Goal: Find contact information: Find contact information

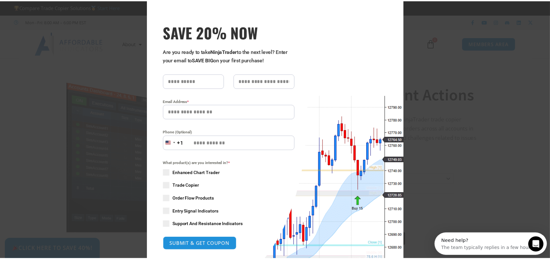
scroll to position [32, 0]
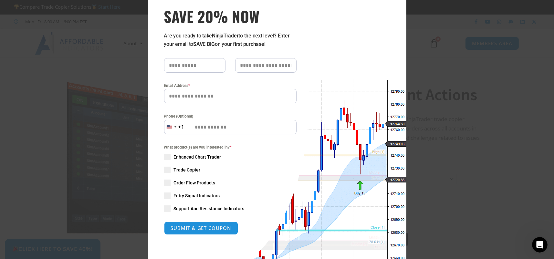
click at [471, 192] on div "Close this module SAVE 20% NOW Are you ready to take NinjaTrader to the next le…" at bounding box center [277, 129] width 554 height 259
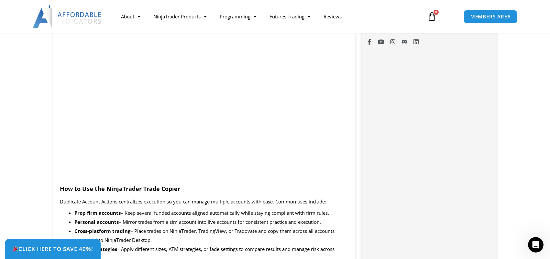
scroll to position [517, 0]
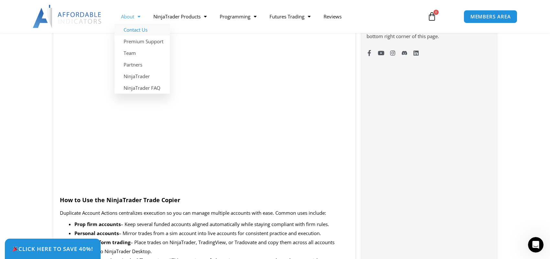
click at [137, 26] on link "Contact Us" at bounding box center [141, 30] width 55 height 12
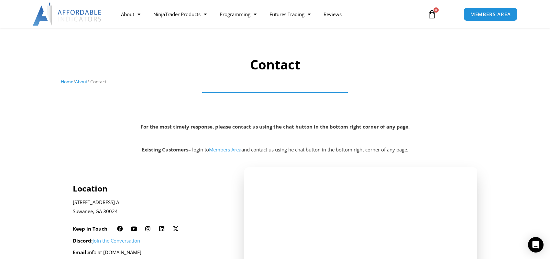
scroll to position [97, 0]
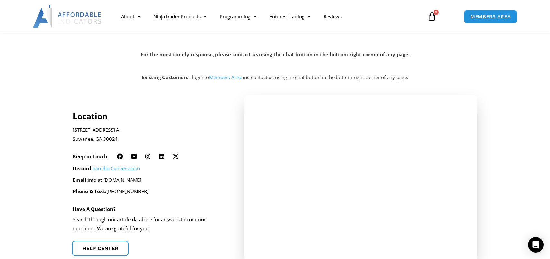
drag, startPoint x: 163, startPoint y: 182, endPoint x: 109, endPoint y: 181, distance: 53.7
click at [107, 182] on p "Email: info at affordableindicators.com" at bounding box center [150, 180] width 154 height 9
drag, startPoint x: 193, startPoint y: 196, endPoint x: 198, endPoint y: 224, distance: 28.9
click at [193, 196] on p "Phone & Text: 678-551-2107" at bounding box center [150, 191] width 154 height 9
click at [172, 176] on p "Email: info at affordableindicators.com" at bounding box center [150, 180] width 154 height 9
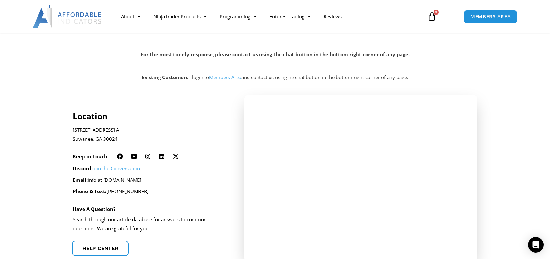
drag, startPoint x: 167, startPoint y: 177, endPoint x: 105, endPoint y: 175, distance: 62.4
click at [105, 175] on div "Discord: Join the Conversation Email: info at affordableindicators.com Phone & …" at bounding box center [150, 180] width 154 height 32
copy p "affordableindicators.com"
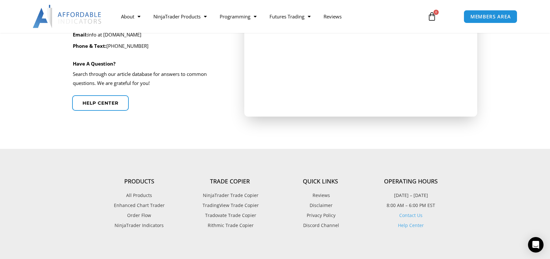
scroll to position [259, 0]
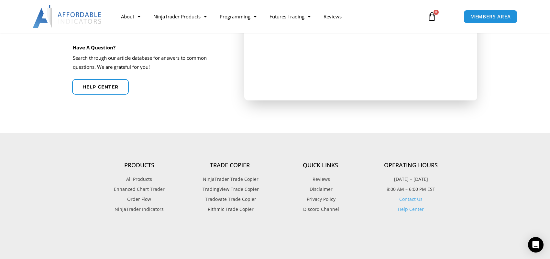
click at [222, 177] on span "NinjaTrader Trade Copier" at bounding box center [229, 179] width 57 height 8
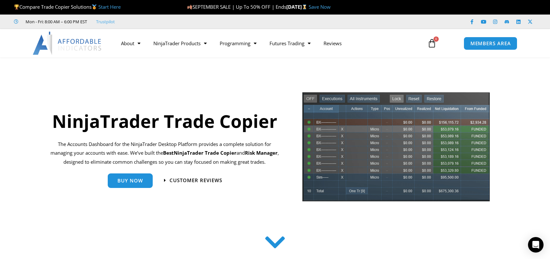
click at [210, 200] on div "NinjaTrader Trade Copier The Accounts Dashboard for the NinjaTrader Desktop Pla…" at bounding box center [165, 148] width 242 height 115
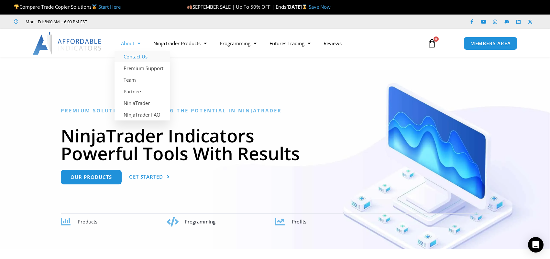
click at [135, 54] on link "Contact Us" at bounding box center [141, 57] width 55 height 12
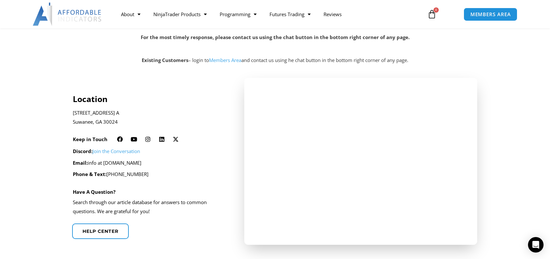
scroll to position [162, 0]
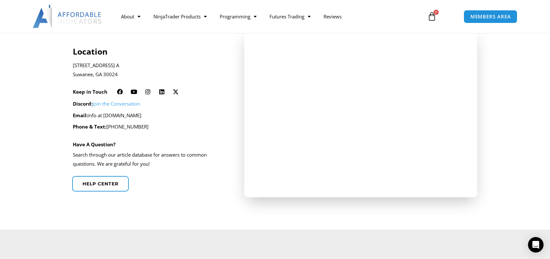
drag, startPoint x: 165, startPoint y: 116, endPoint x: 106, endPoint y: 115, distance: 58.8
click at [106, 115] on p "Email: info at affordableindicators.com" at bounding box center [150, 115] width 154 height 9
copy p "affordableindicators.com"
click at [180, 177] on div "Location 2920 Horizon Park Dr. Ste. A Suwanee, GA 30024 Keep in Touch Facebook …" at bounding box center [150, 113] width 154 height 167
click at [103, 182] on span "Help center" at bounding box center [100, 183] width 39 height 5
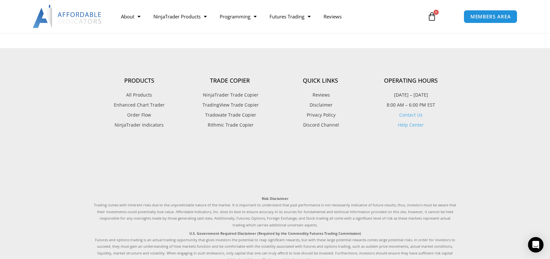
scroll to position [905, 0]
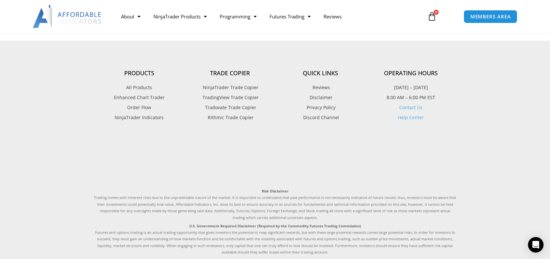
click at [413, 104] on link "Contact Us" at bounding box center [410, 107] width 23 height 6
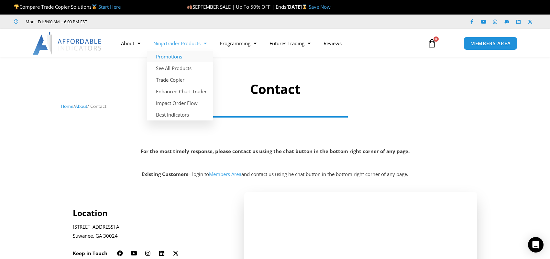
click at [172, 53] on link "Promotions" at bounding box center [180, 57] width 66 height 12
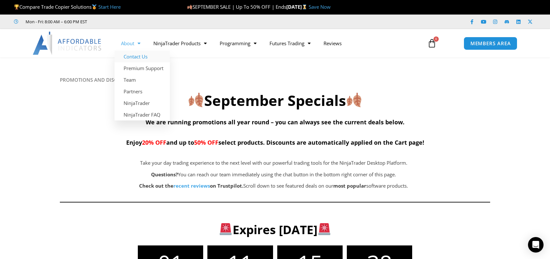
click at [136, 54] on link "Contact Us" at bounding box center [141, 57] width 55 height 12
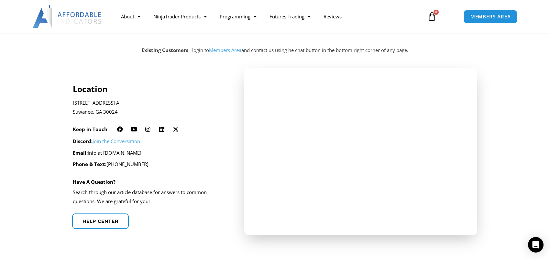
scroll to position [129, 0]
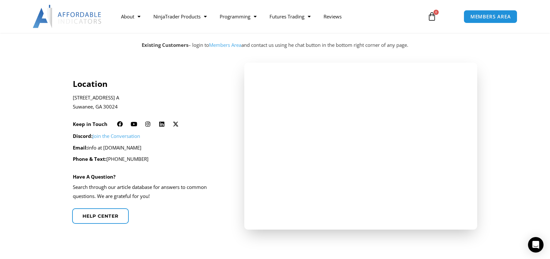
click at [201, 71] on div "Location" at bounding box center [150, 76] width 154 height 26
